Goal: Transaction & Acquisition: Subscribe to service/newsletter

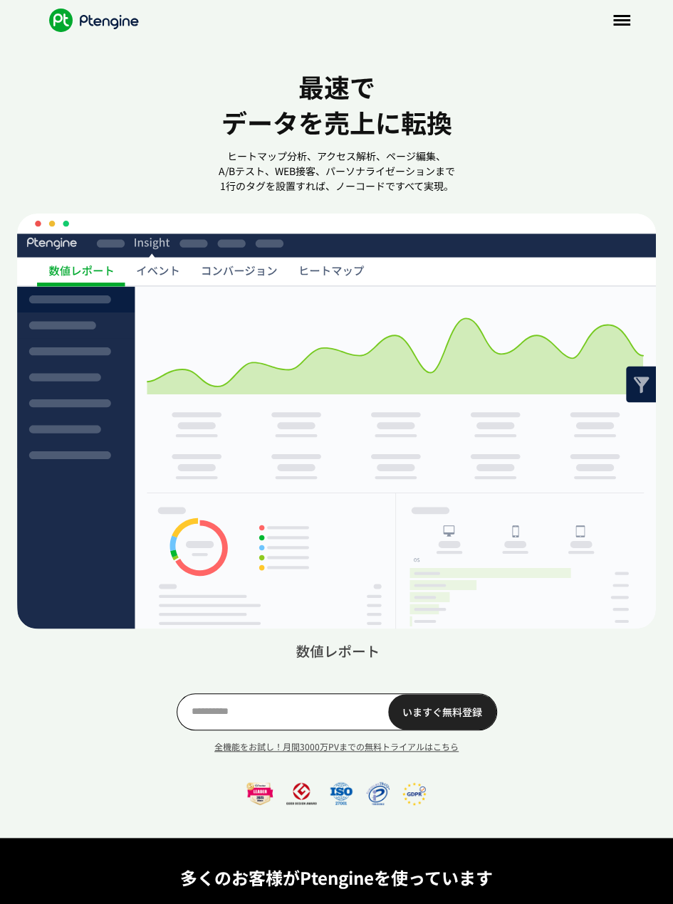
scroll to position [0, 11]
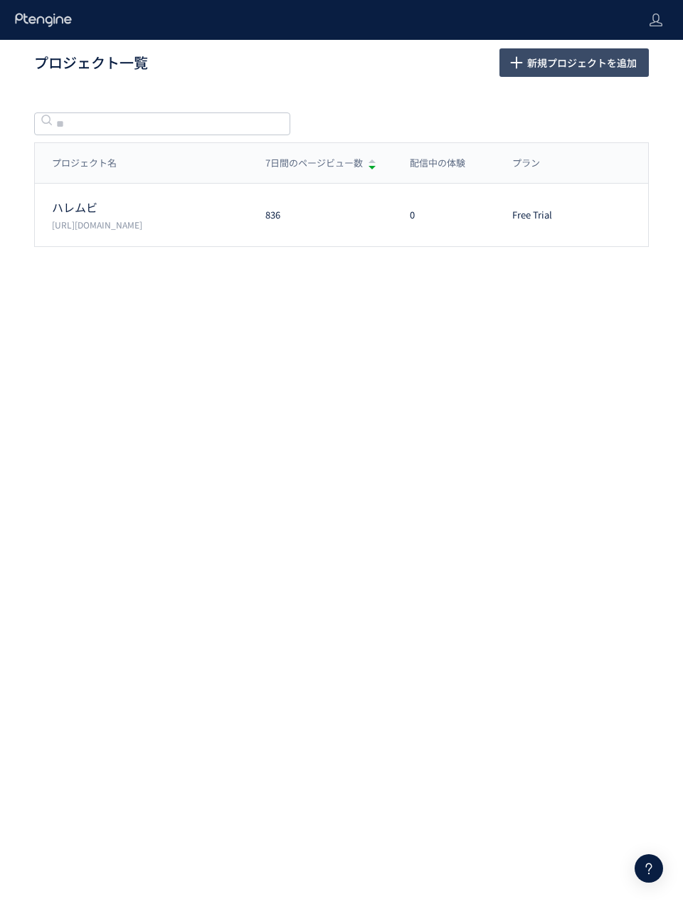
click at [542, 68] on span "新規プロジェクトを追加" at bounding box center [582, 62] width 110 height 28
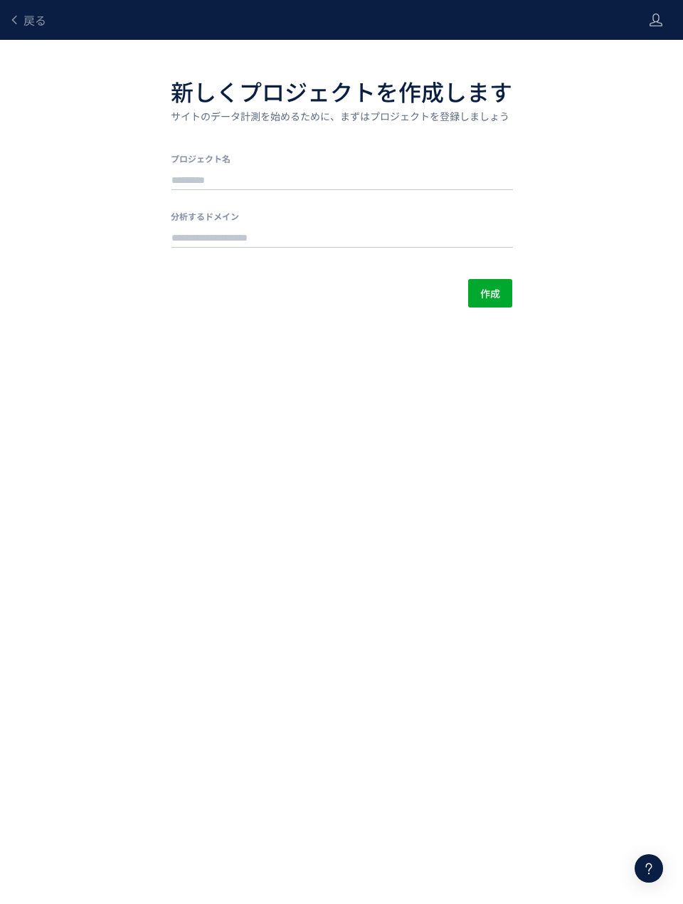
click at [19, 7] on div "戻る" at bounding box center [28, 20] width 38 height 40
click at [19, 14] on icon at bounding box center [14, 19] width 11 height 11
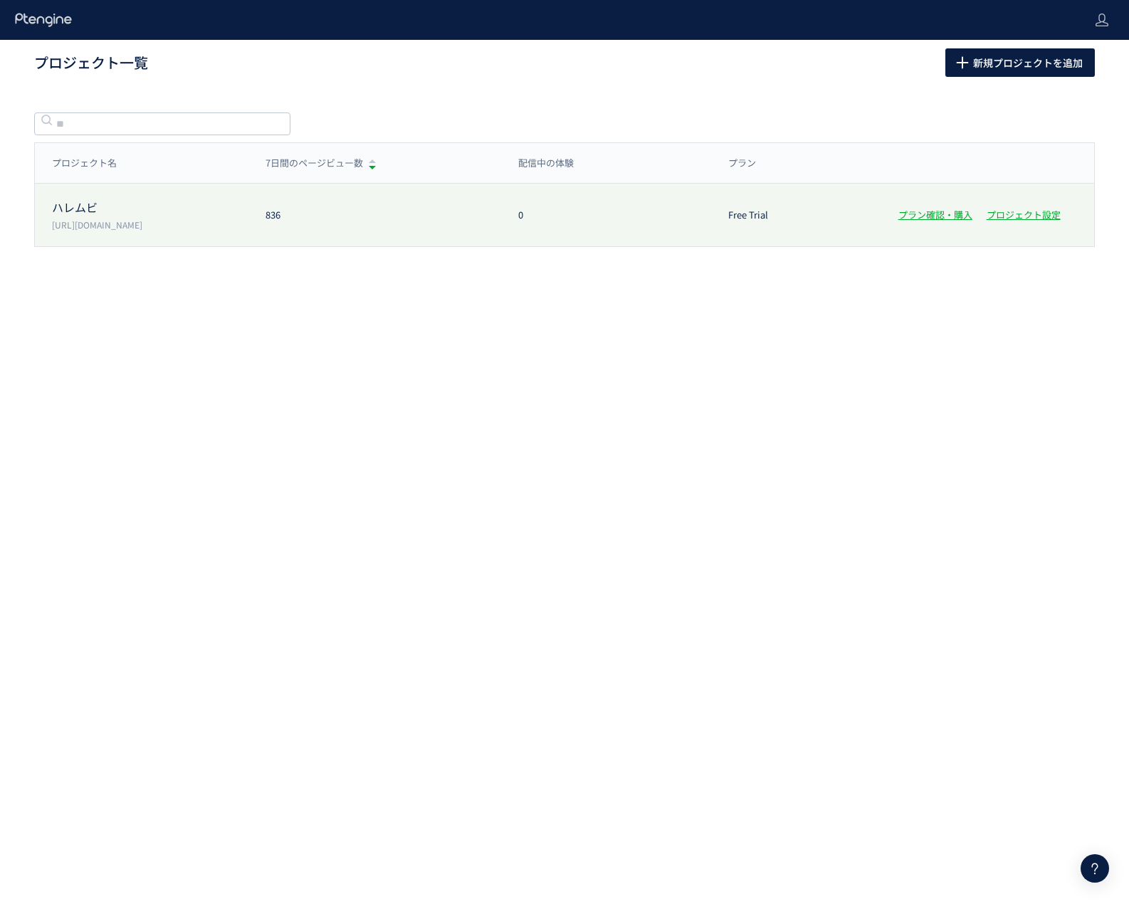
click at [75, 208] on p "ハレムビ" at bounding box center [150, 207] width 196 height 16
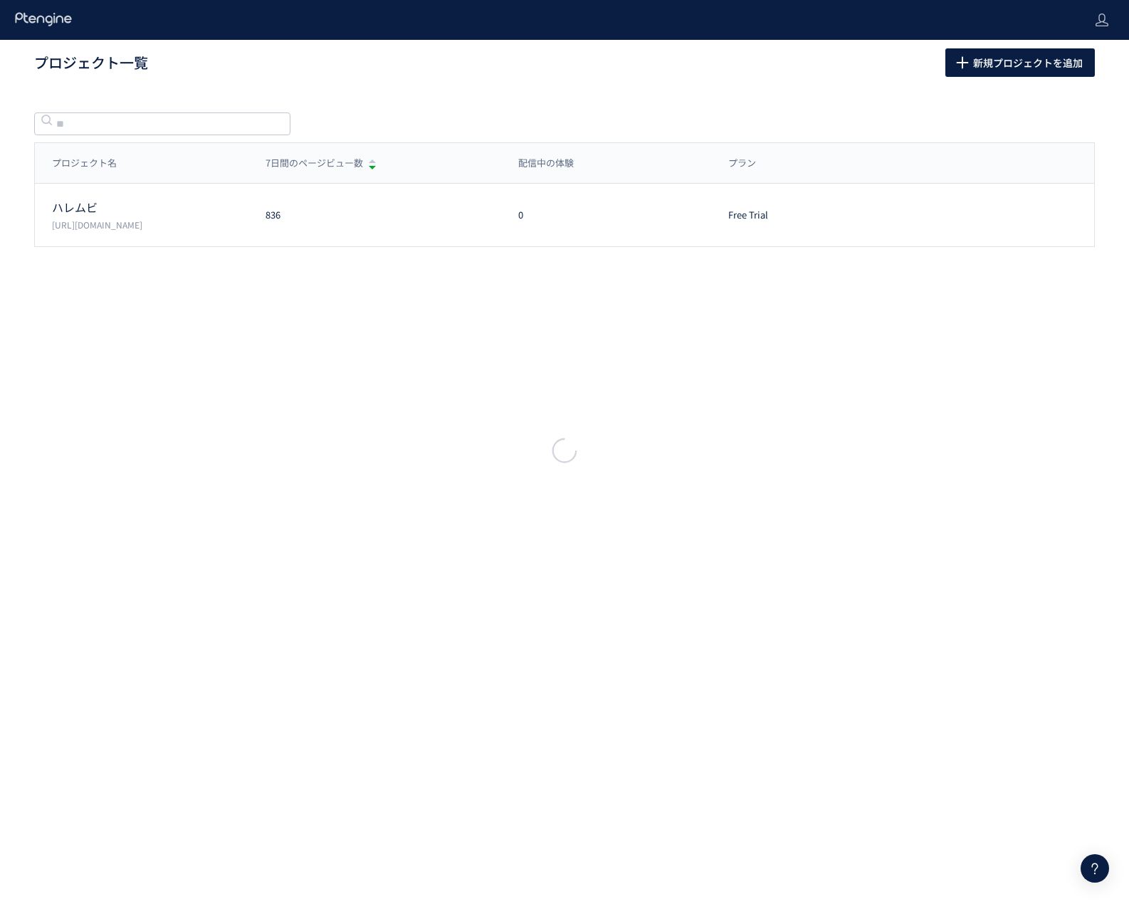
click at [120, 215] on div at bounding box center [564, 452] width 1129 height 904
click at [683, 211] on div at bounding box center [564, 452] width 1129 height 904
click at [683, 214] on div at bounding box center [564, 452] width 1129 height 904
click at [126, 205] on div at bounding box center [564, 452] width 1129 height 904
click at [58, 212] on div at bounding box center [564, 452] width 1129 height 904
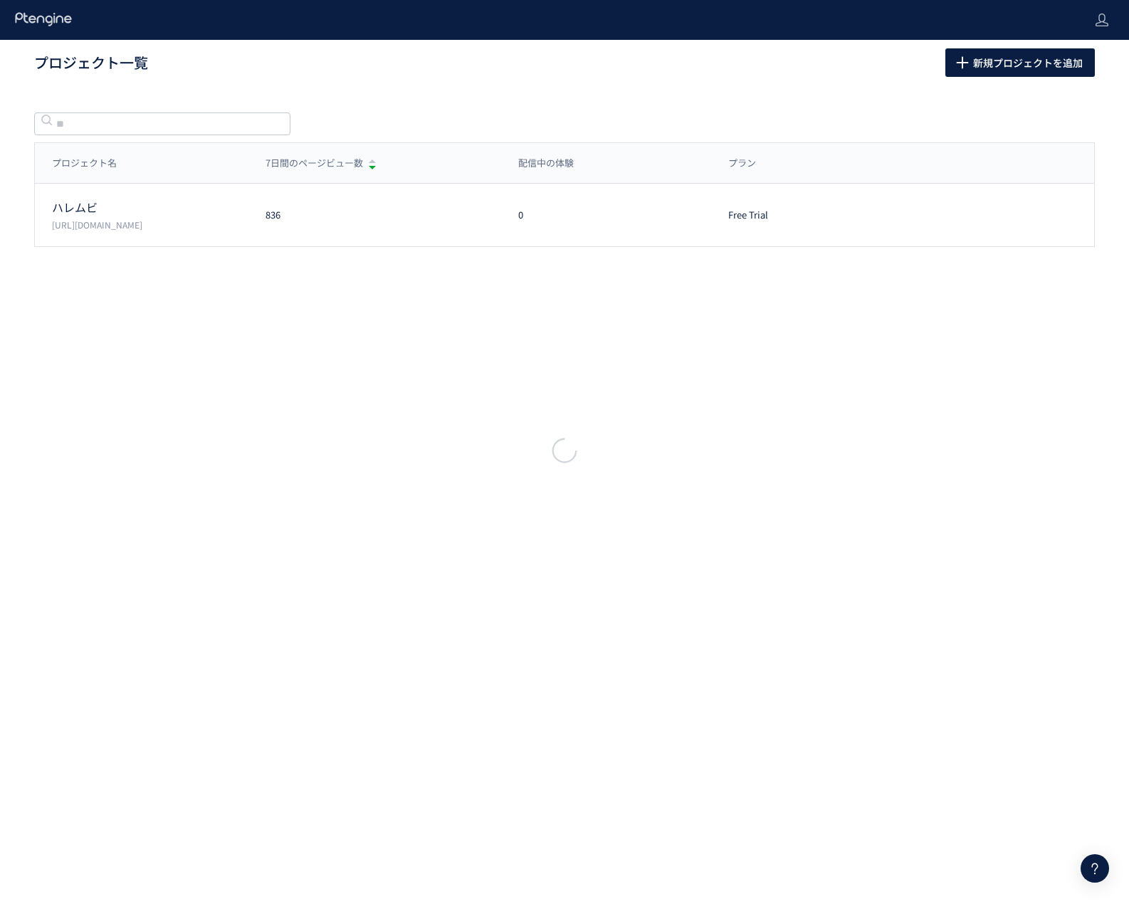
click at [71, 211] on div at bounding box center [564, 452] width 1129 height 904
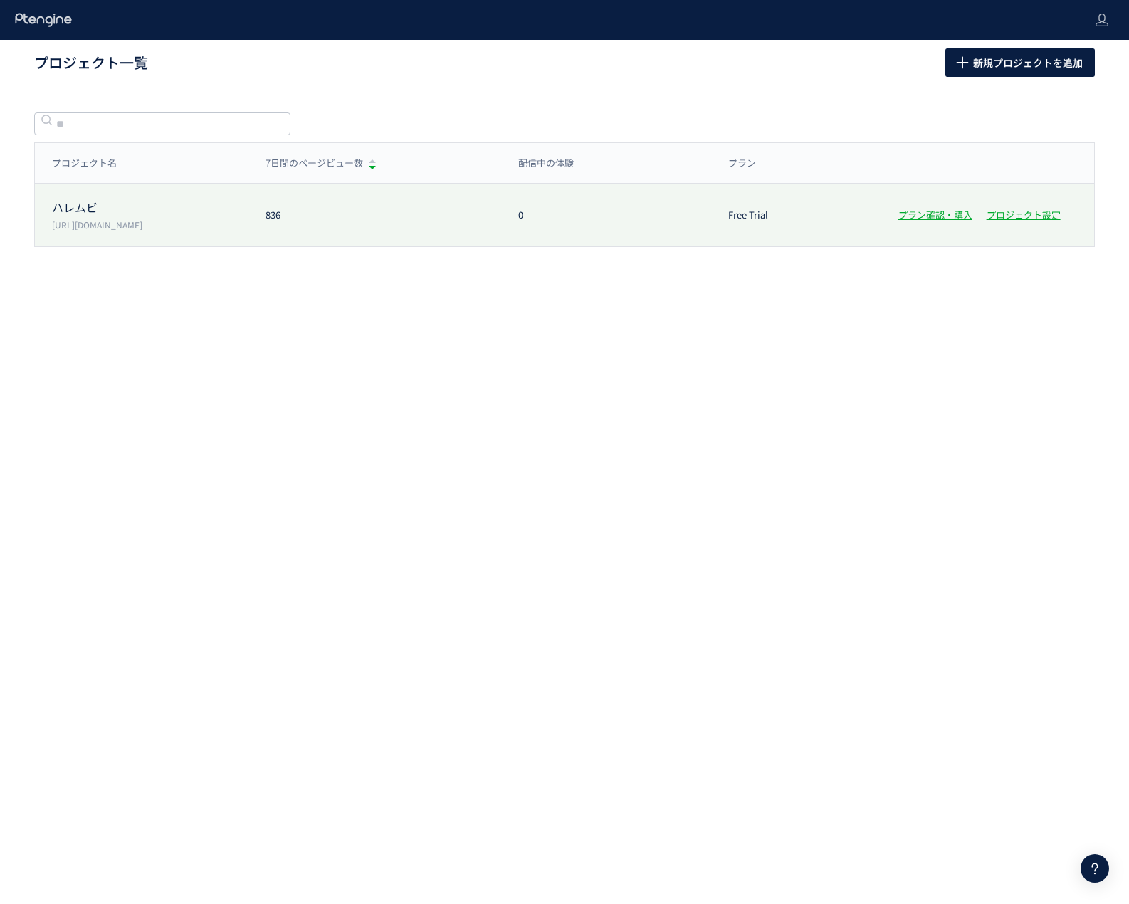
click at [155, 206] on p "ハレムビ" at bounding box center [150, 207] width 196 height 16
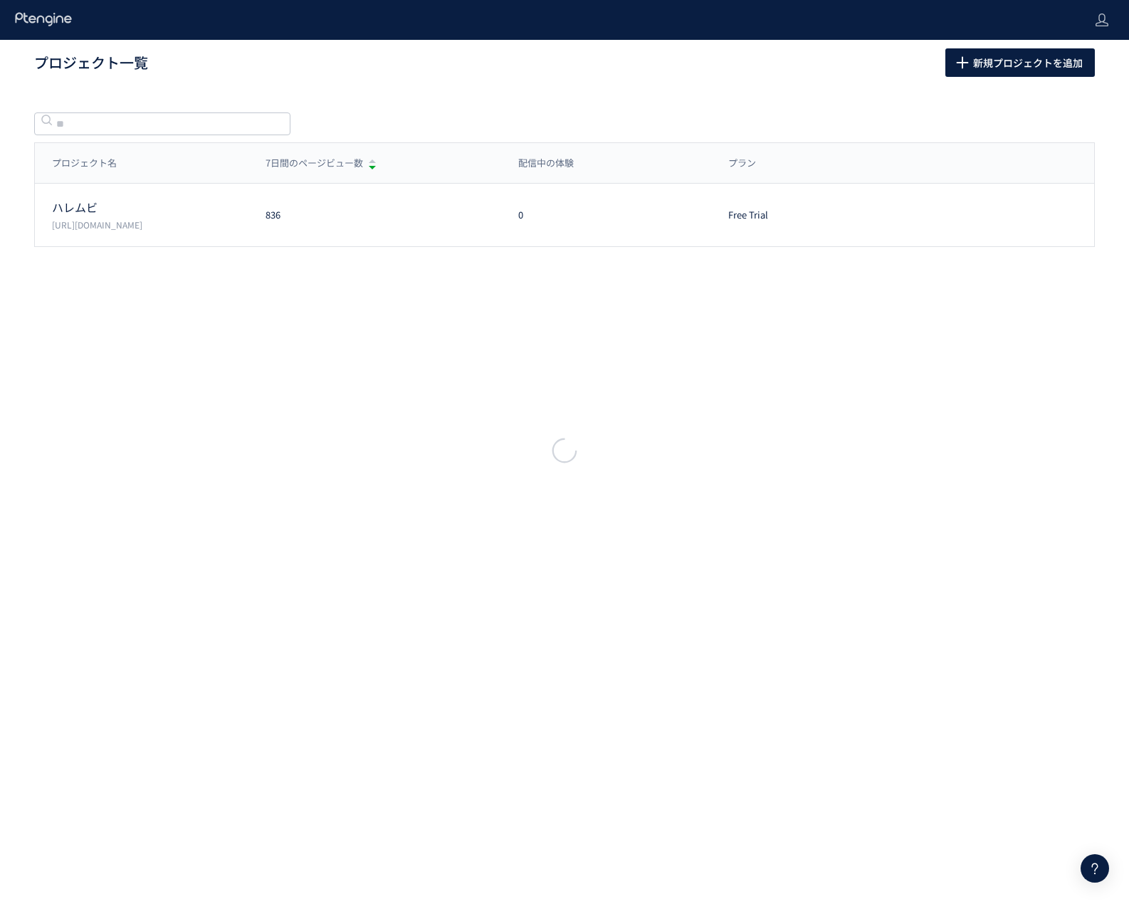
click at [81, 210] on div at bounding box center [564, 452] width 1129 height 904
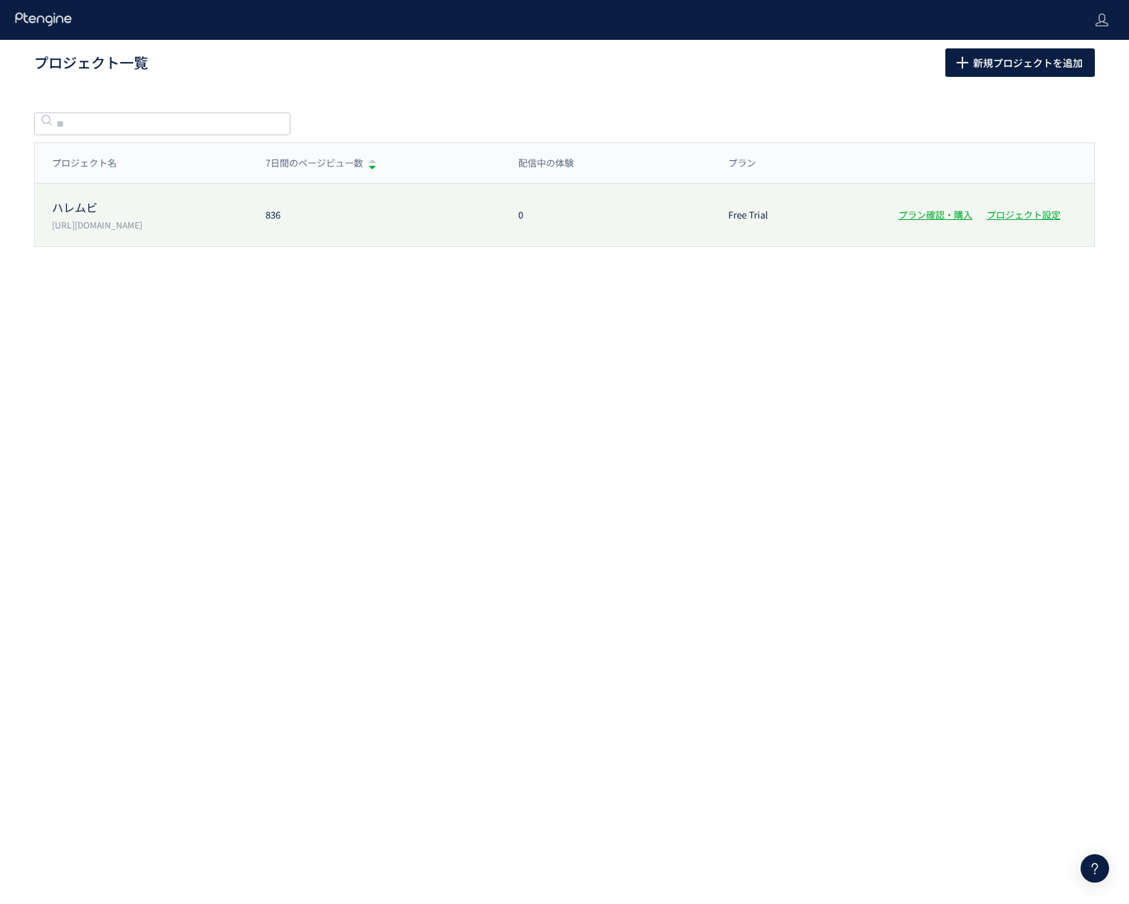
click at [149, 226] on p "https://haremovie.wedding/" at bounding box center [150, 224] width 196 height 12
click at [150, 207] on p "ハレムビ" at bounding box center [150, 207] width 196 height 16
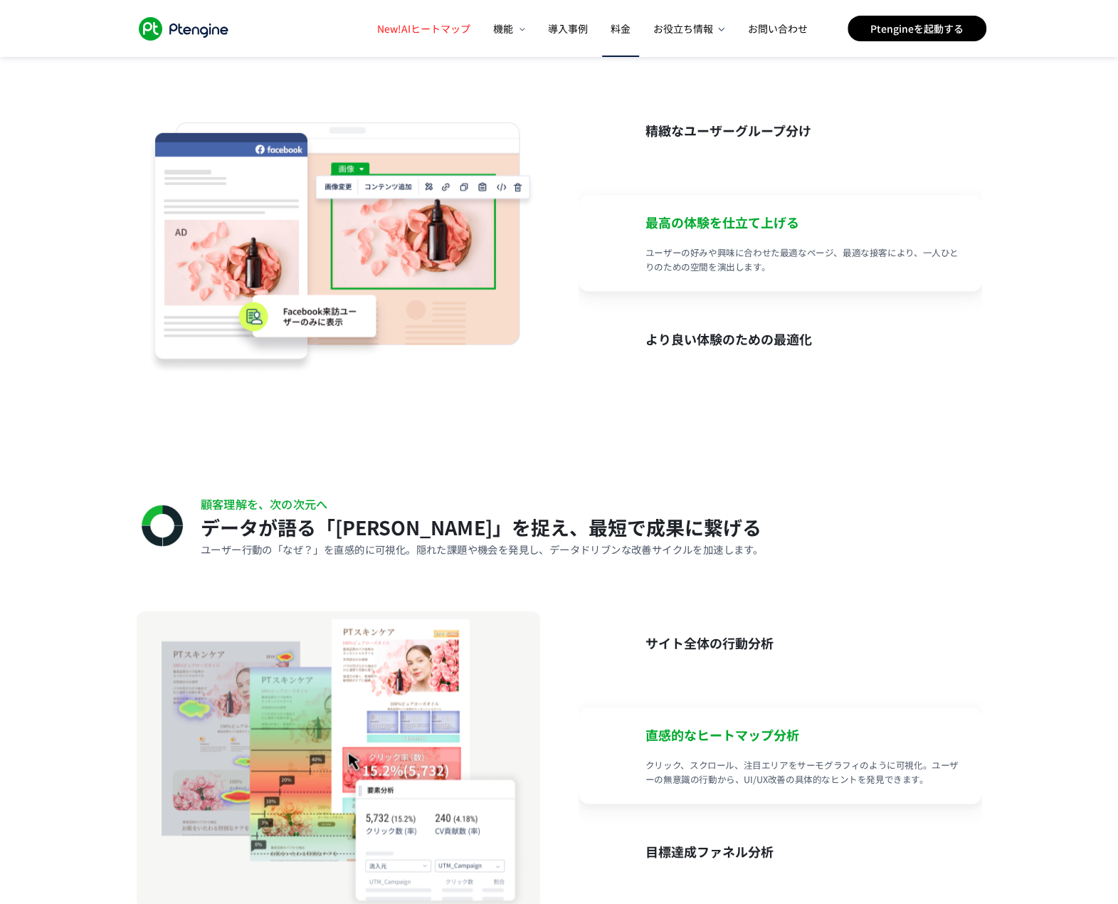
scroll to position [0, 1]
click at [623, 20] on link "料金" at bounding box center [620, 28] width 28 height 57
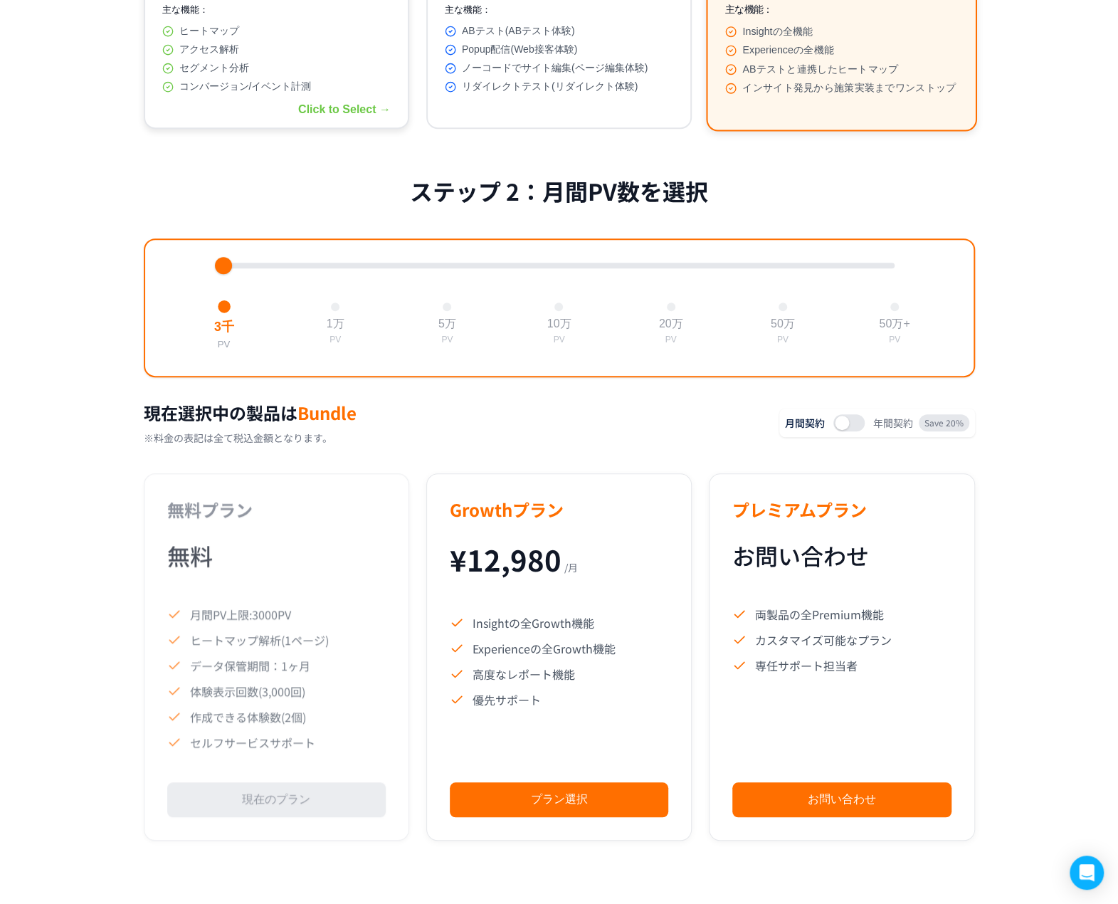
click at [312, 114] on div "Click to Select →" at bounding box center [344, 109] width 93 height 13
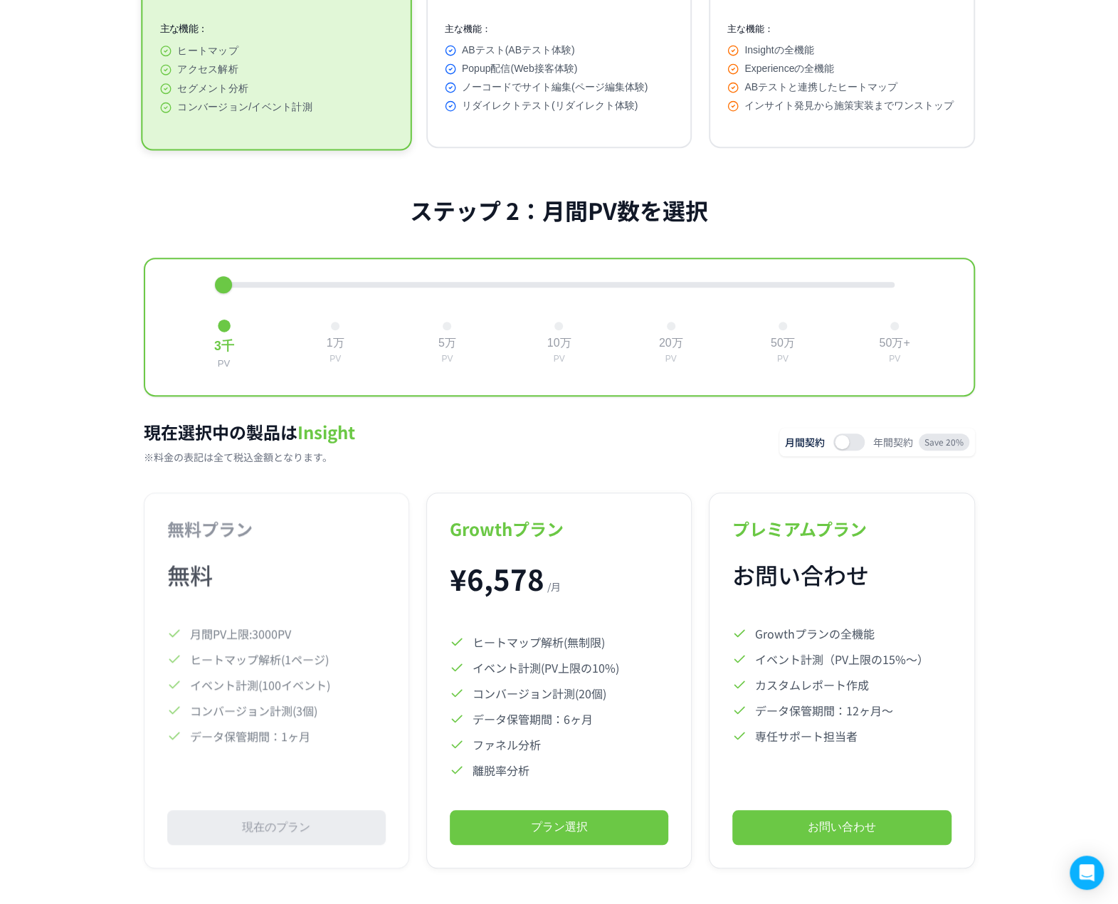
scroll to position [323, 0]
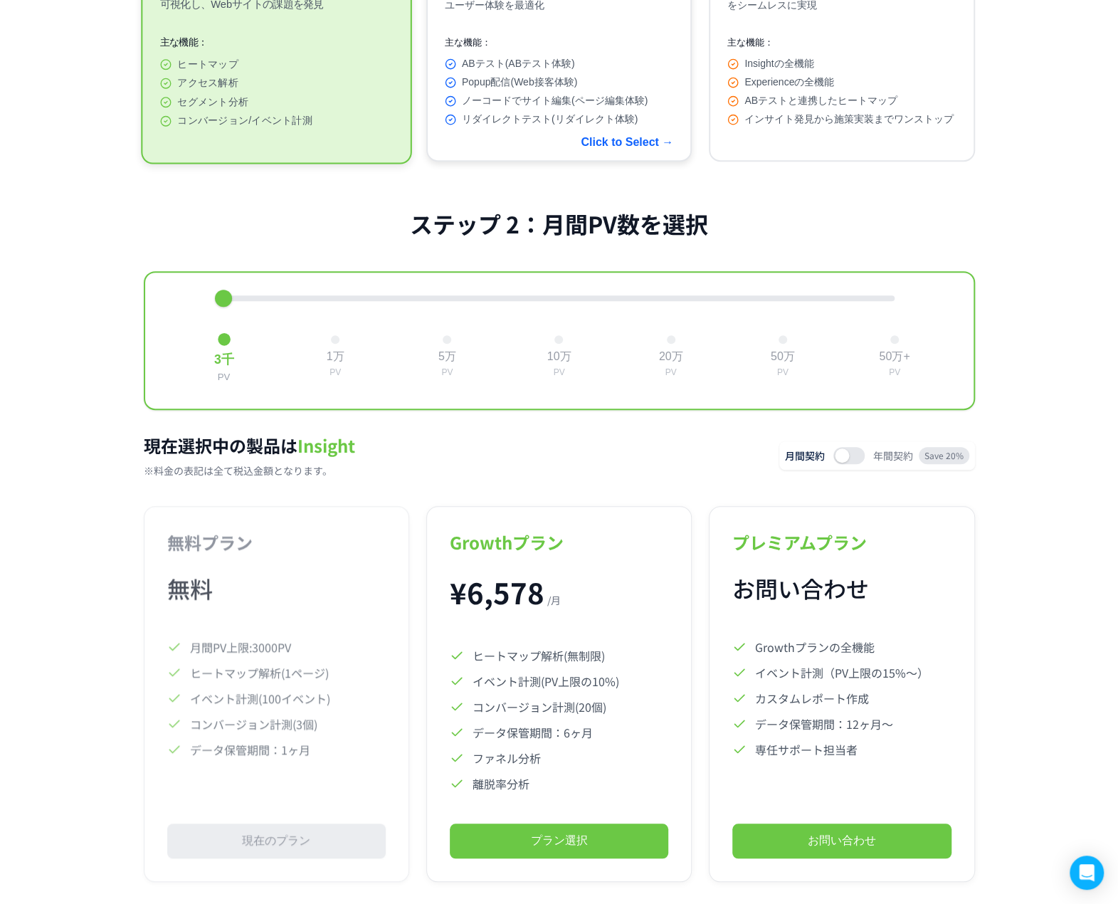
click at [548, 117] on span "リダイレクトテスト(リダイレクト体験)" at bounding box center [550, 119] width 176 height 13
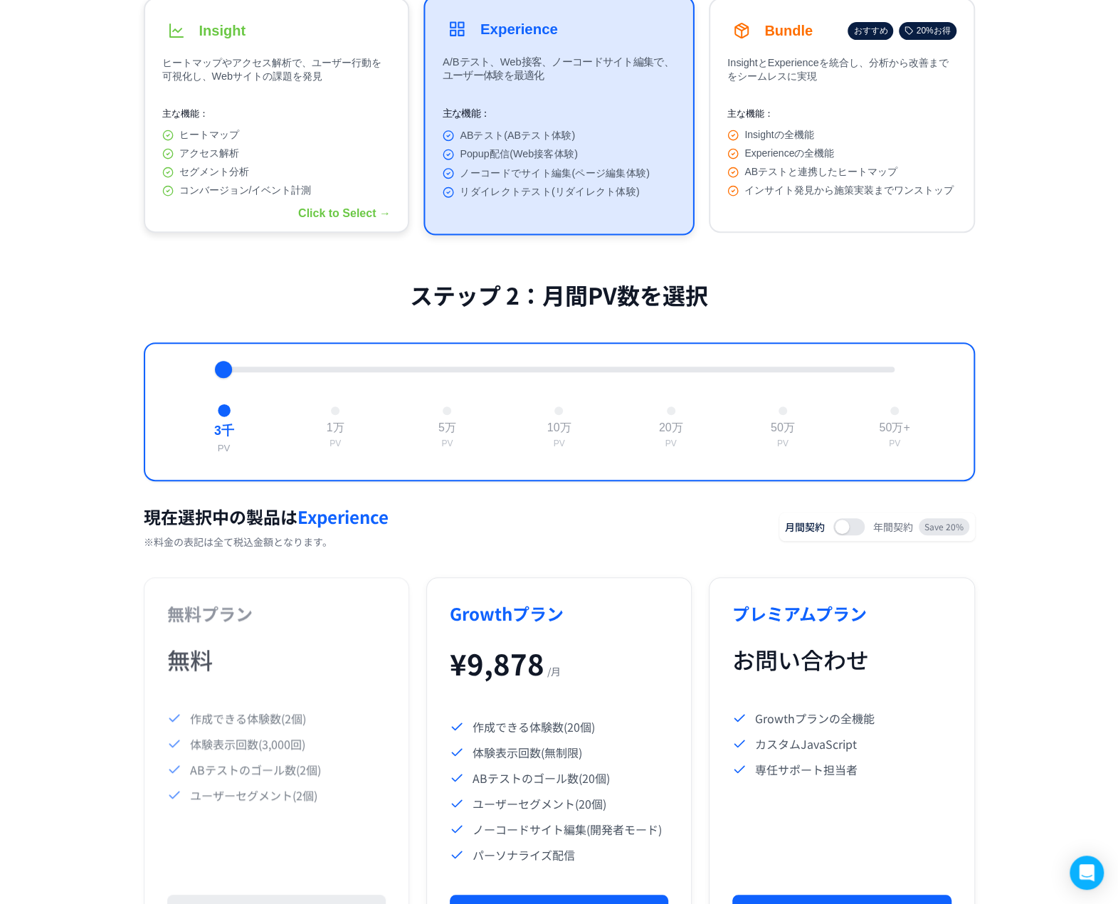
click at [352, 177] on div "セグメント分析" at bounding box center [276, 172] width 228 height 13
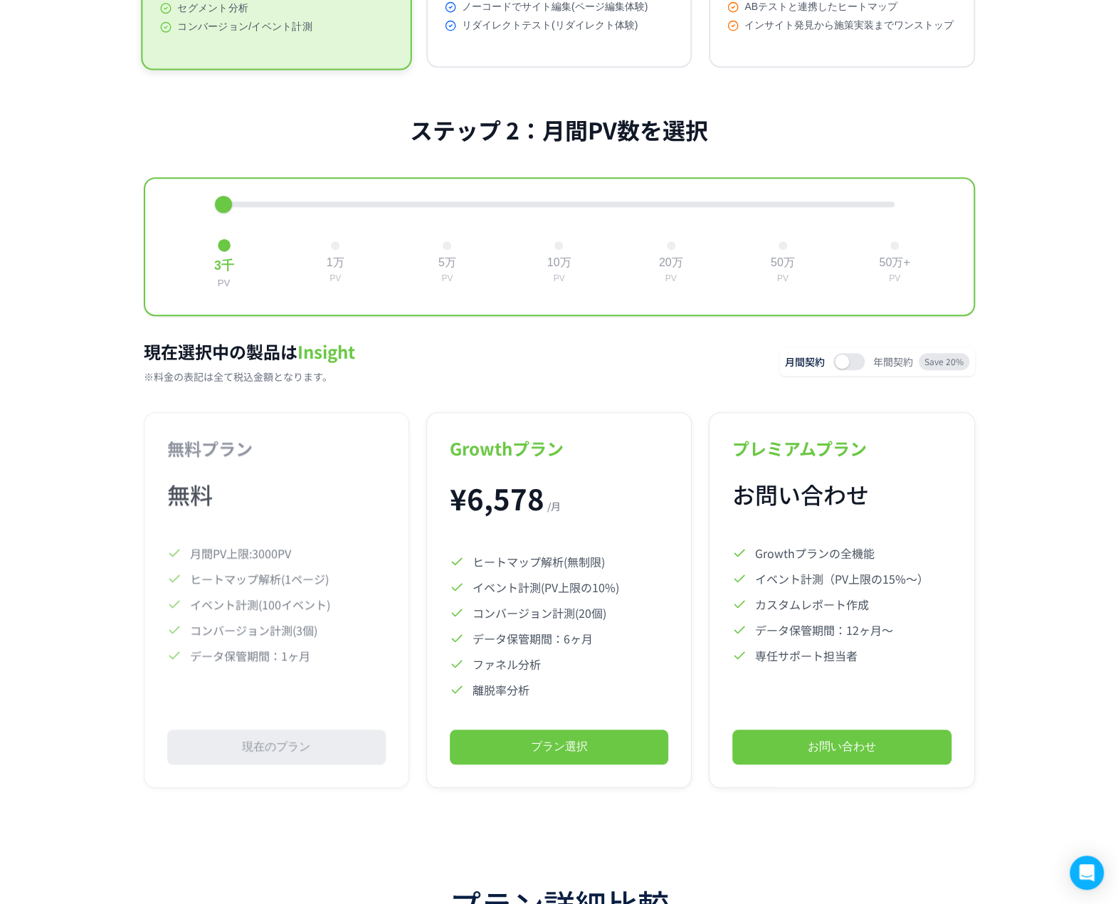
scroll to position [394, 0]
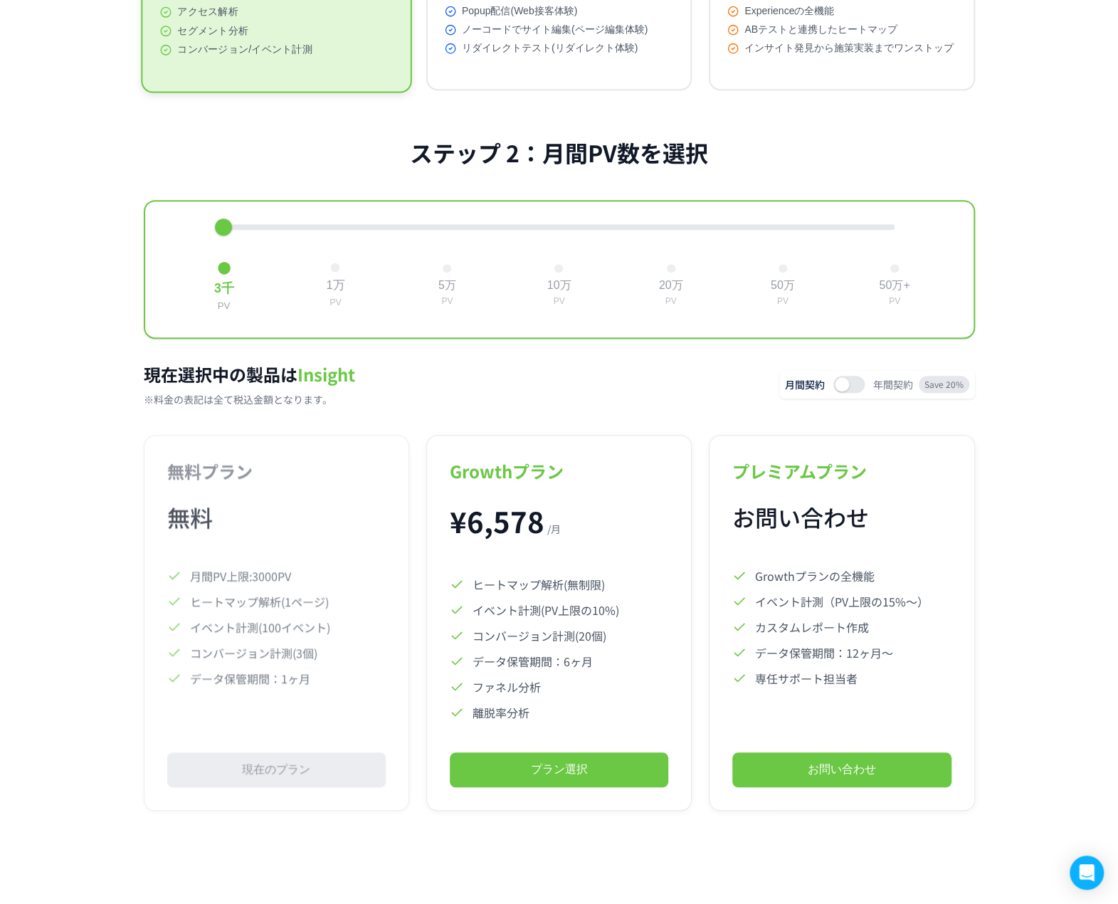
click at [330, 268] on button "1万 PV" at bounding box center [335, 285] width 31 height 56
